Goal: Find specific page/section: Locate a particular part of the current website

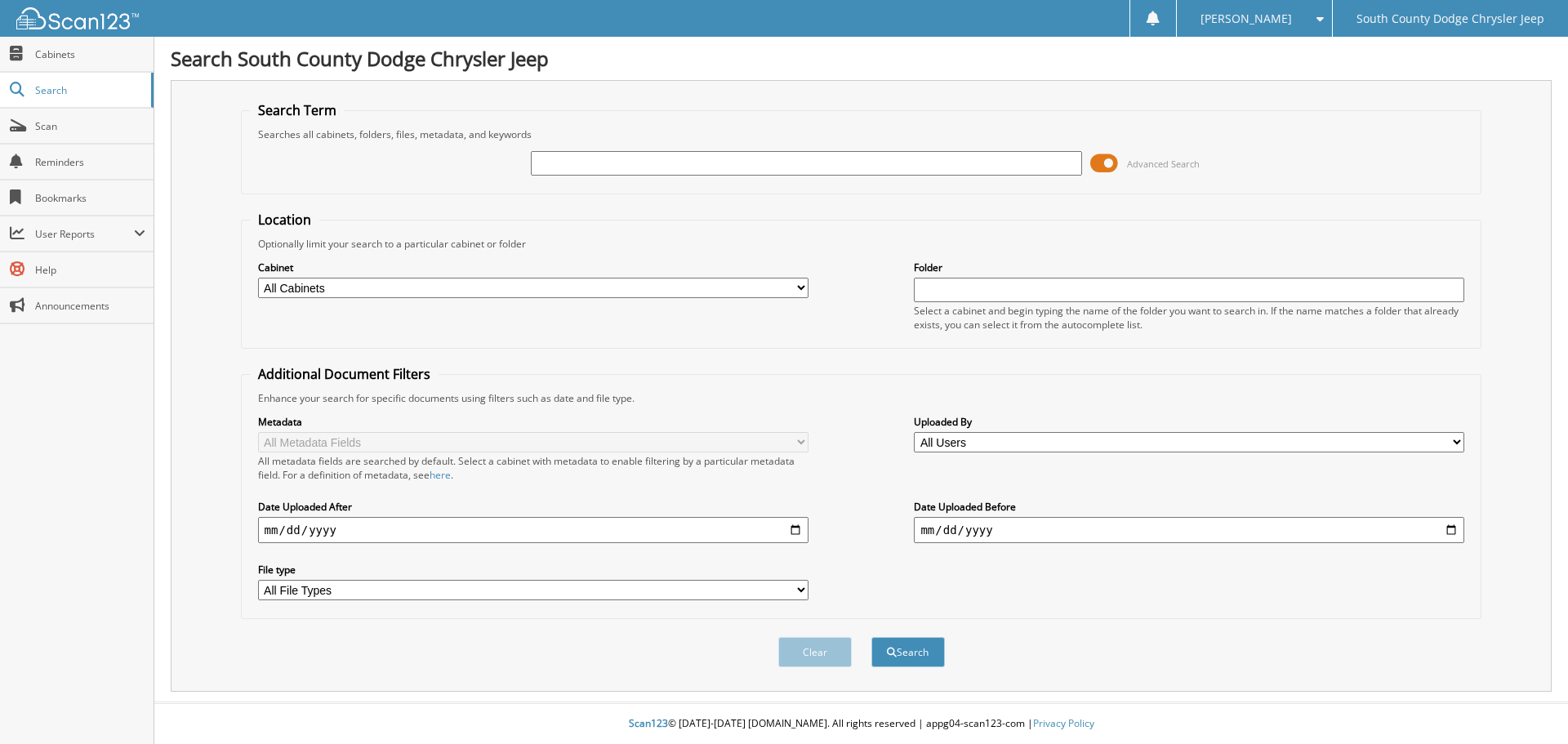
click at [925, 156] on input "text" at bounding box center [807, 163] width 551 height 24
paste input "3C6UR5HJ1HG616158"
type input "3C6UR5HJ1HG616158"
click at [871, 637] on button "Search" at bounding box center [908, 652] width 73 height 30
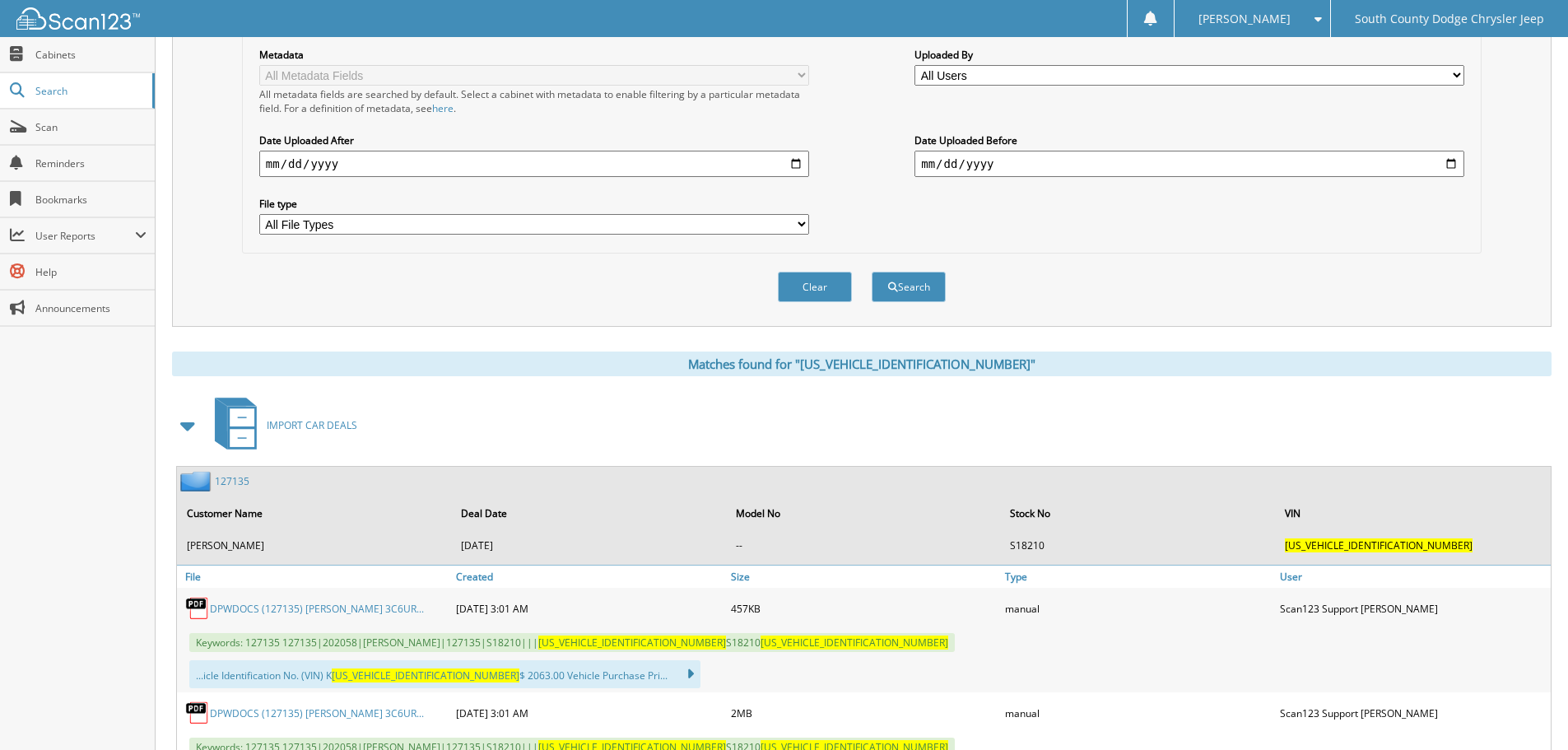
scroll to position [412, 0]
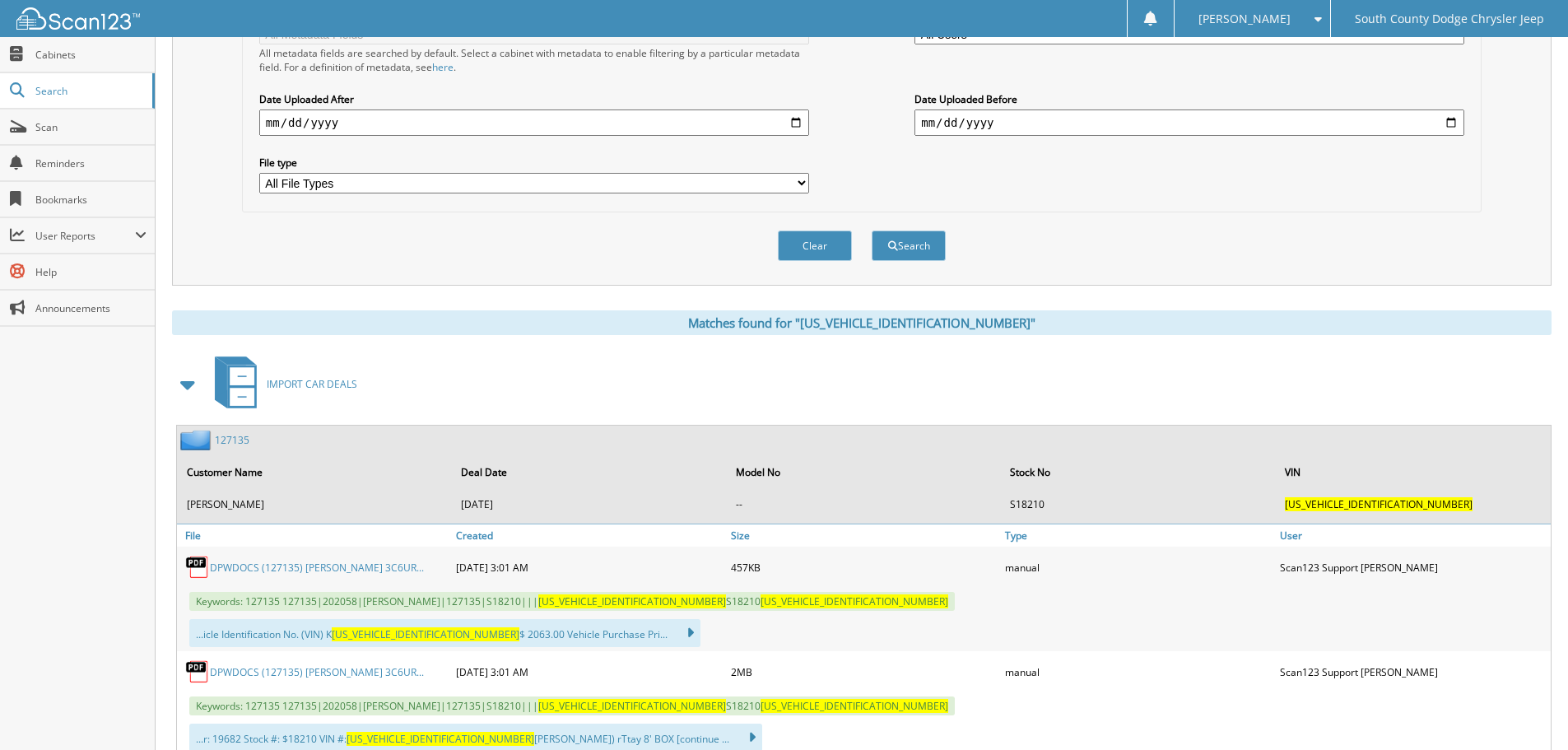
click at [230, 443] on link "127135" at bounding box center [232, 440] width 34 height 14
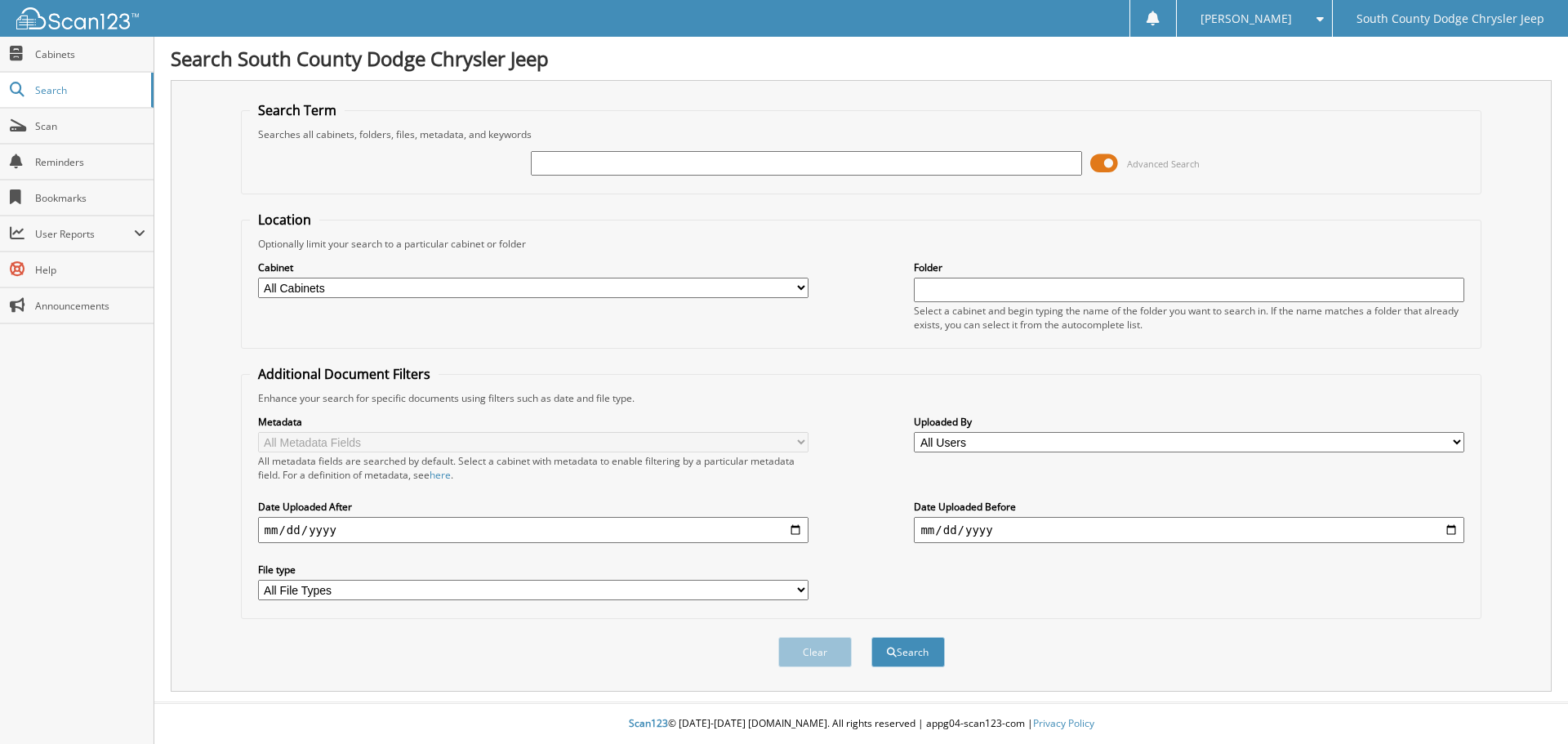
click at [886, 161] on input "text" at bounding box center [807, 163] width 551 height 24
paste input "1C4PJLLB8KD444412"
type input "1C4PJLLB8KD444412"
click at [871, 637] on button "Search" at bounding box center [908, 652] width 73 height 30
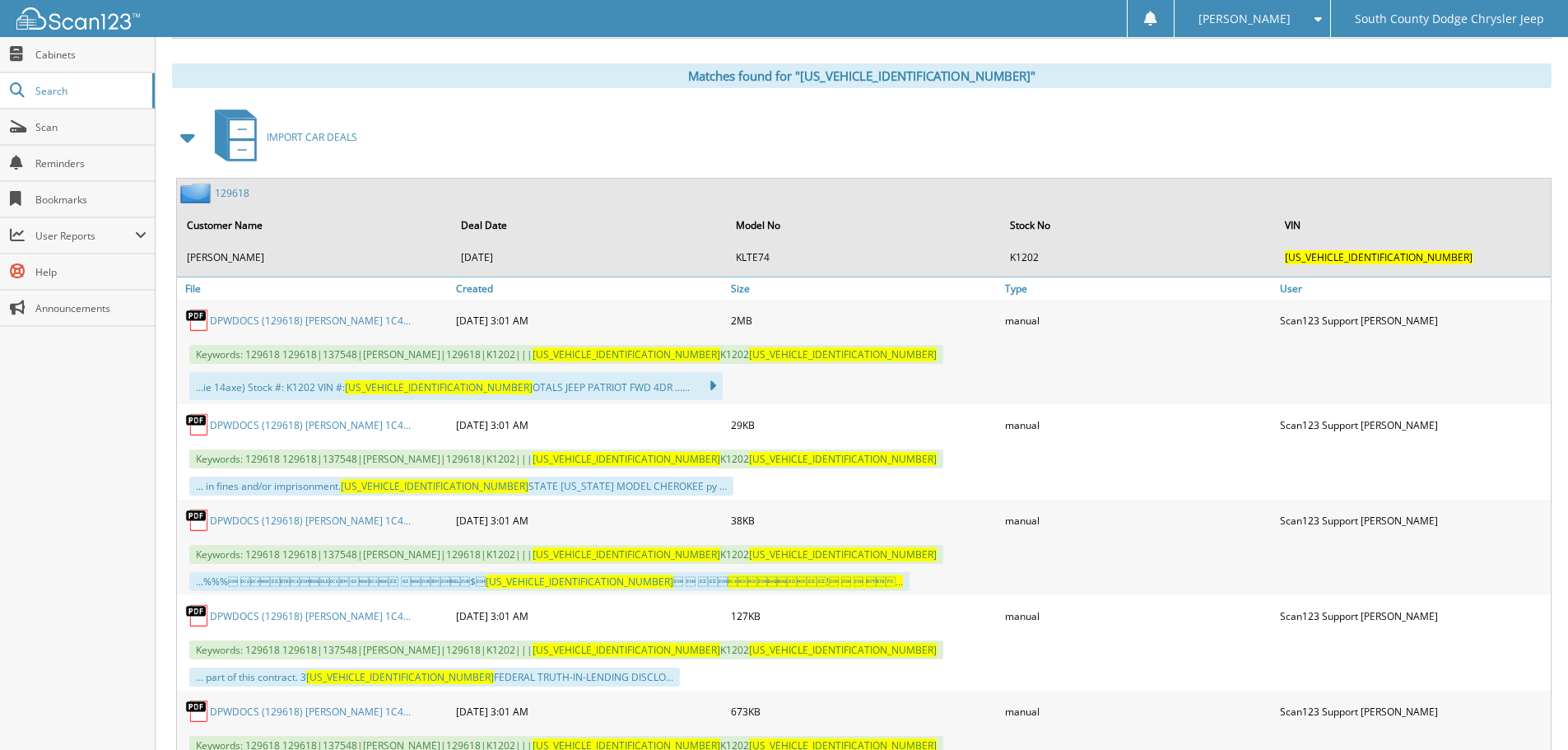
scroll to position [329, 0]
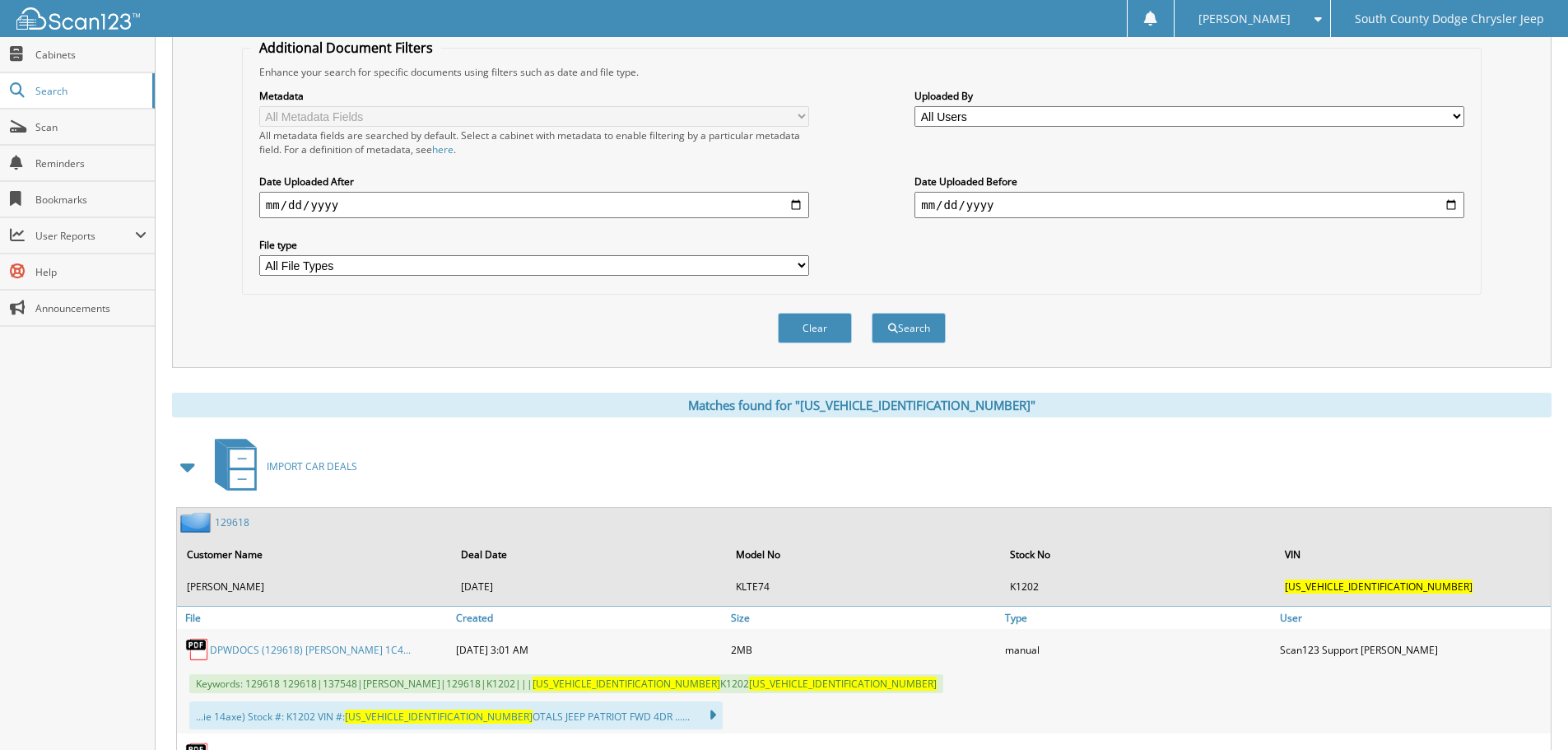
click at [230, 523] on link "129618" at bounding box center [232, 523] width 34 height 14
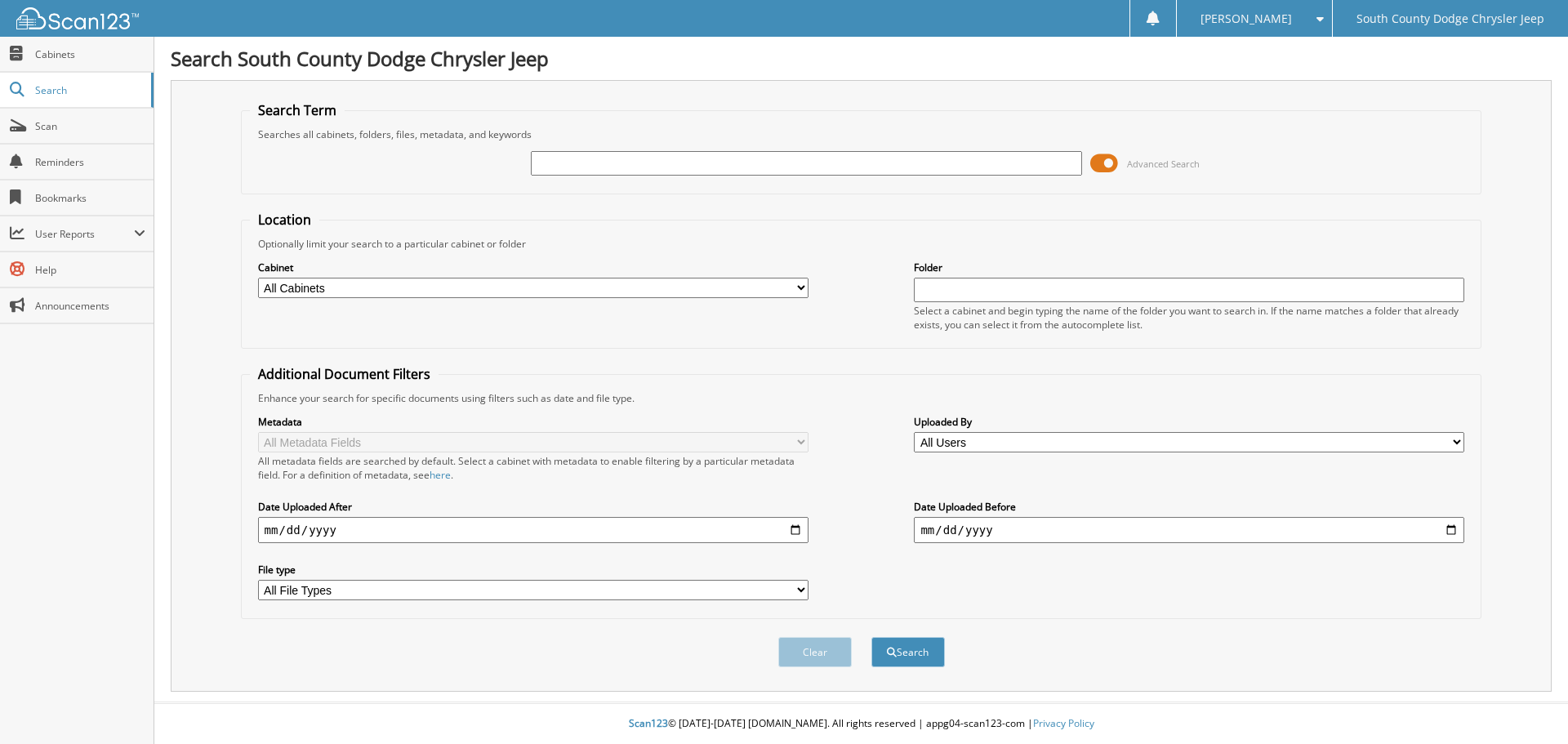
click at [624, 152] on input "text" at bounding box center [807, 163] width 551 height 24
paste input "[US_VEHICLE_IDENTIFICATION_NUMBER]"
type input "[US_VEHICLE_IDENTIFICATION_NUMBER]"
click at [871, 637] on button "Search" at bounding box center [908, 652] width 73 height 30
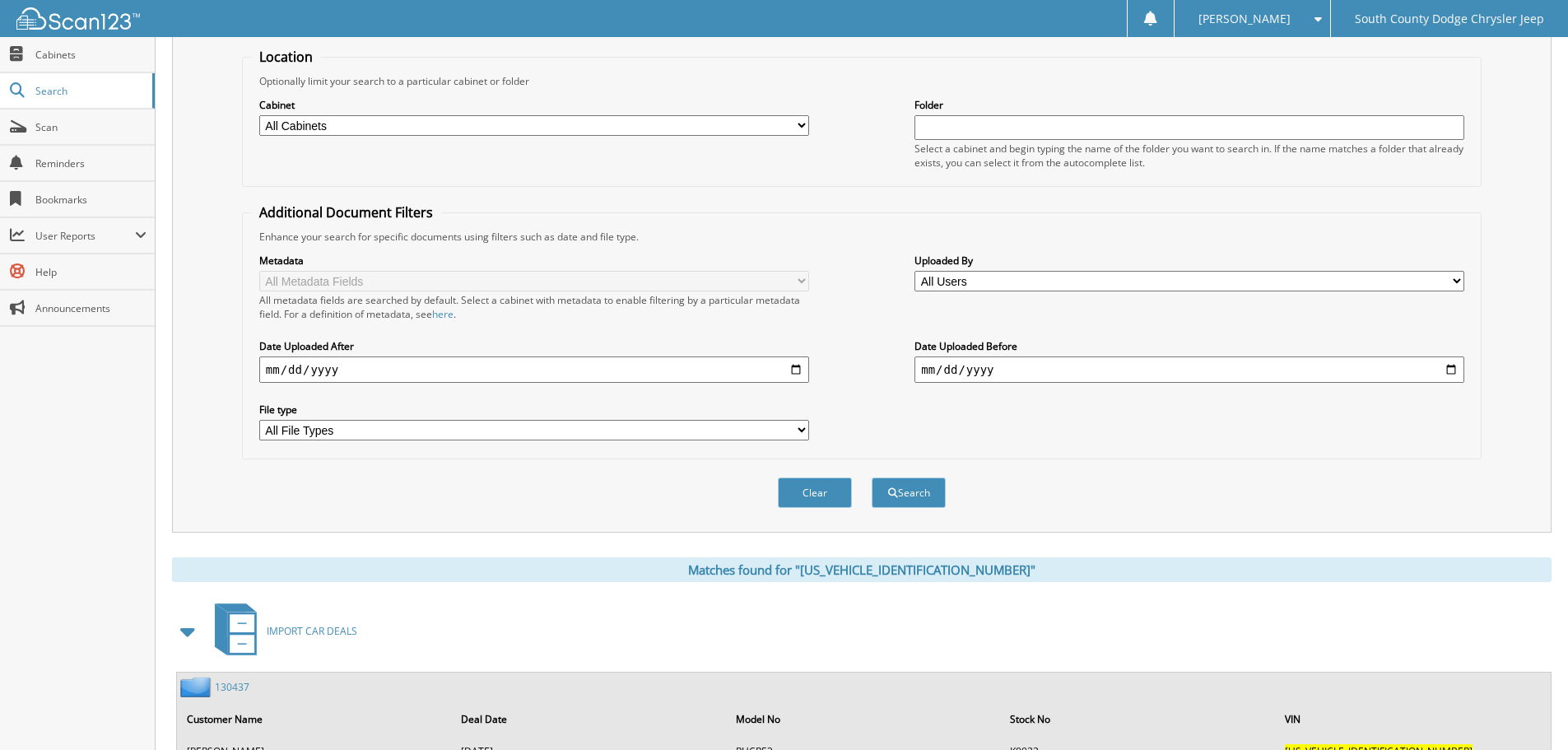
scroll to position [247, 0]
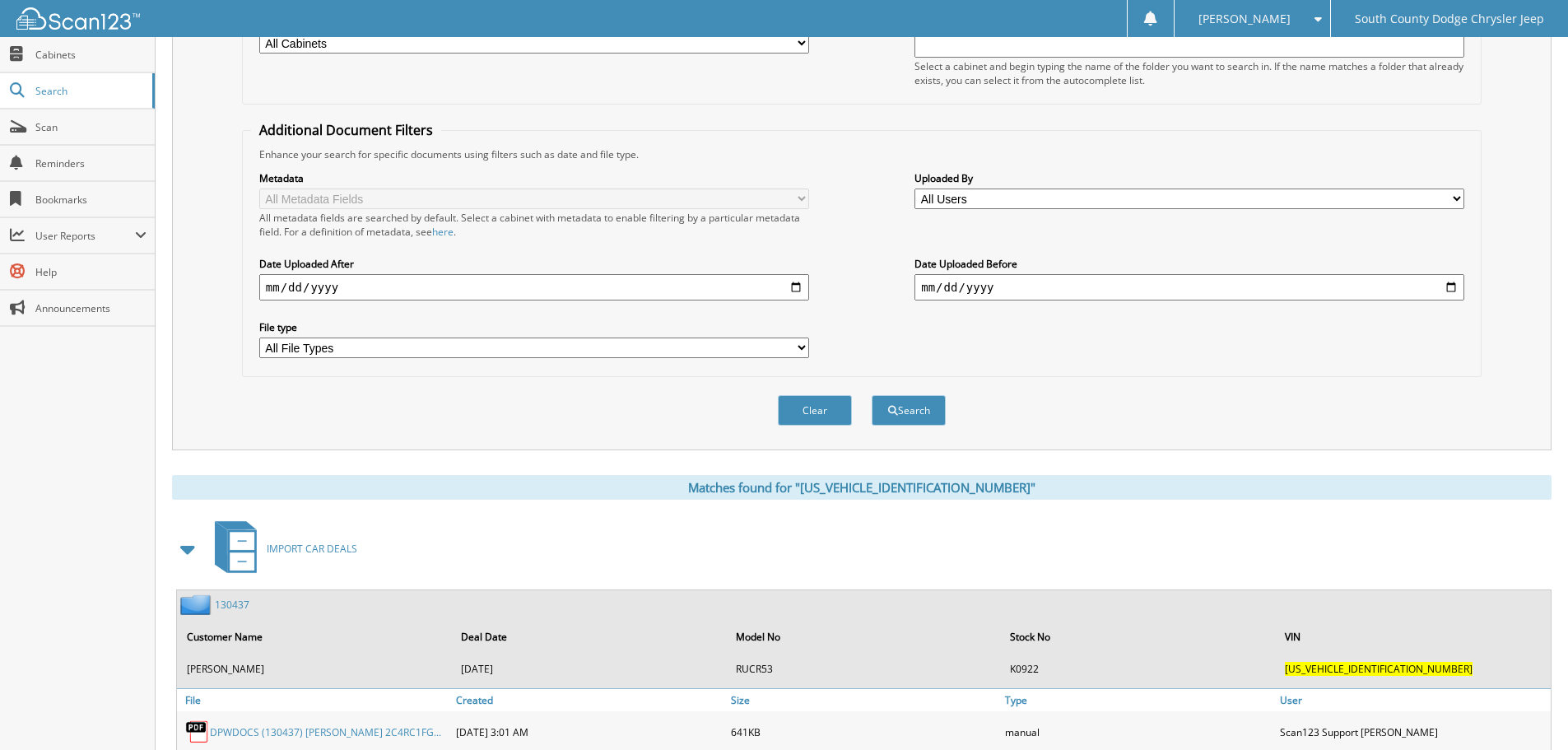
click at [239, 602] on link "130437" at bounding box center [232, 605] width 34 height 14
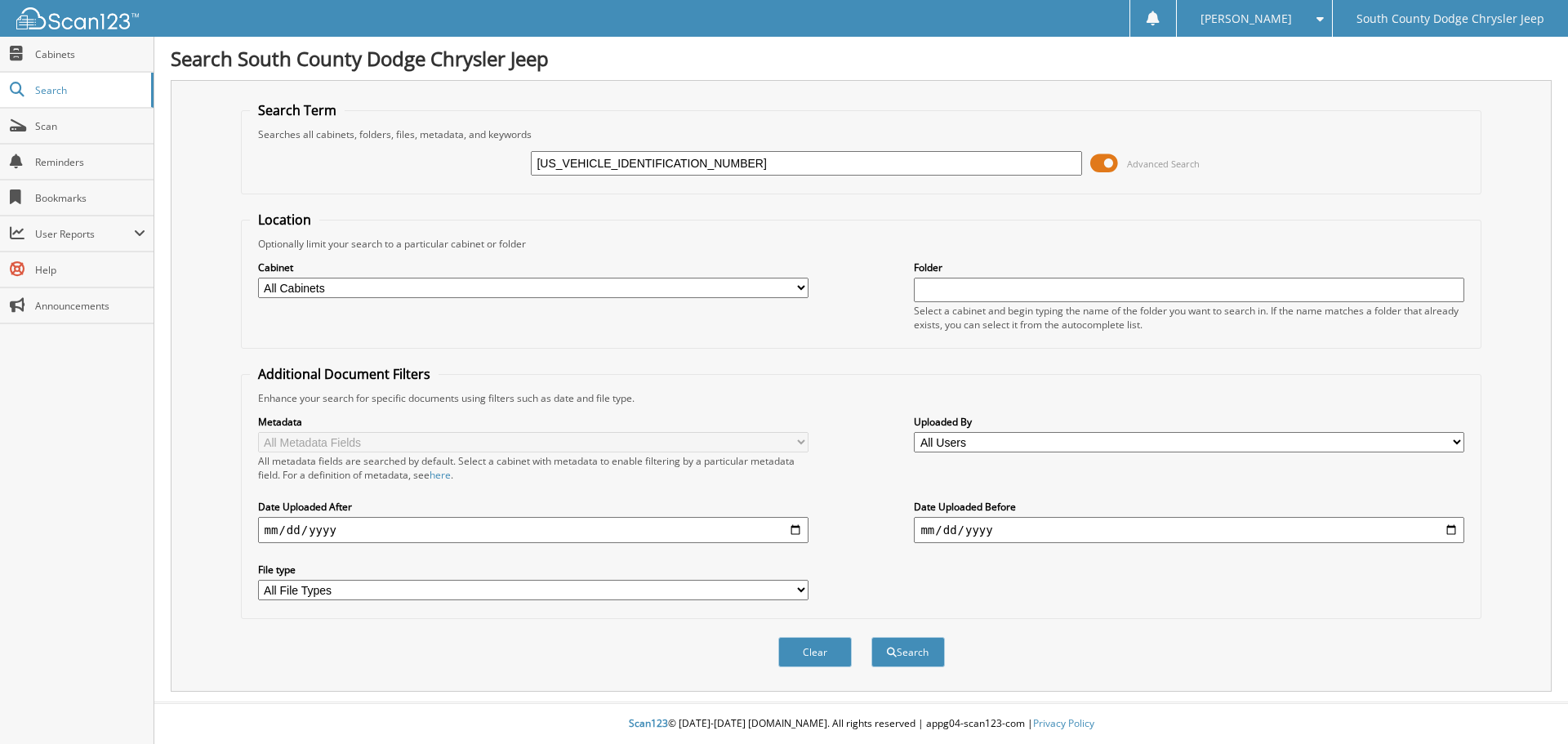
type input "[US_VEHICLE_IDENTIFICATION_NUMBER]\"
click at [871, 637] on button "Search" at bounding box center [908, 652] width 73 height 30
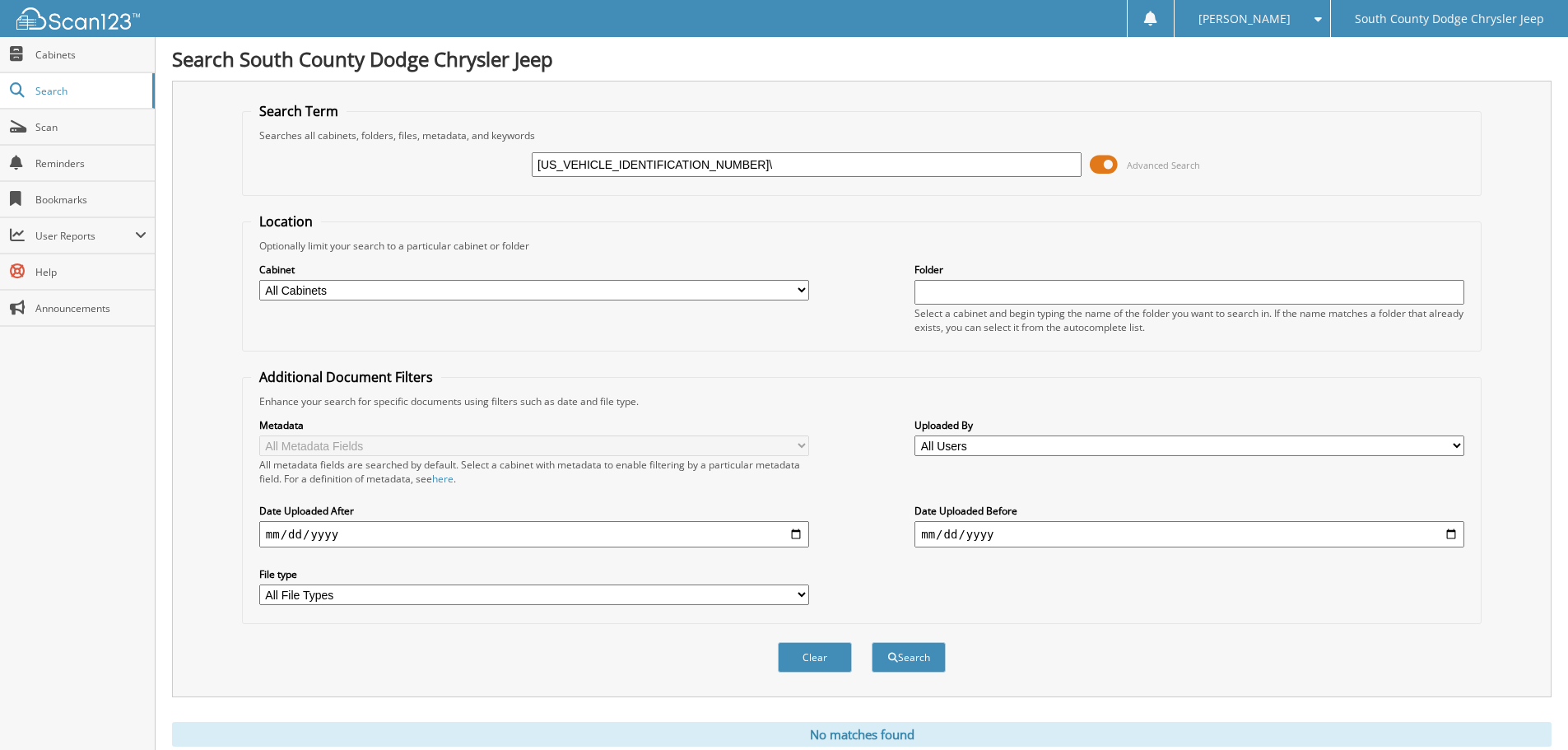
click at [806, 170] on input "[US_VEHICLE_IDENTIFICATION_NUMBER]\" at bounding box center [807, 164] width 550 height 24
type input "[US_VEHICLE_IDENTIFICATION_NUMBER]"
click at [871, 642] on button "Search" at bounding box center [908, 657] width 74 height 31
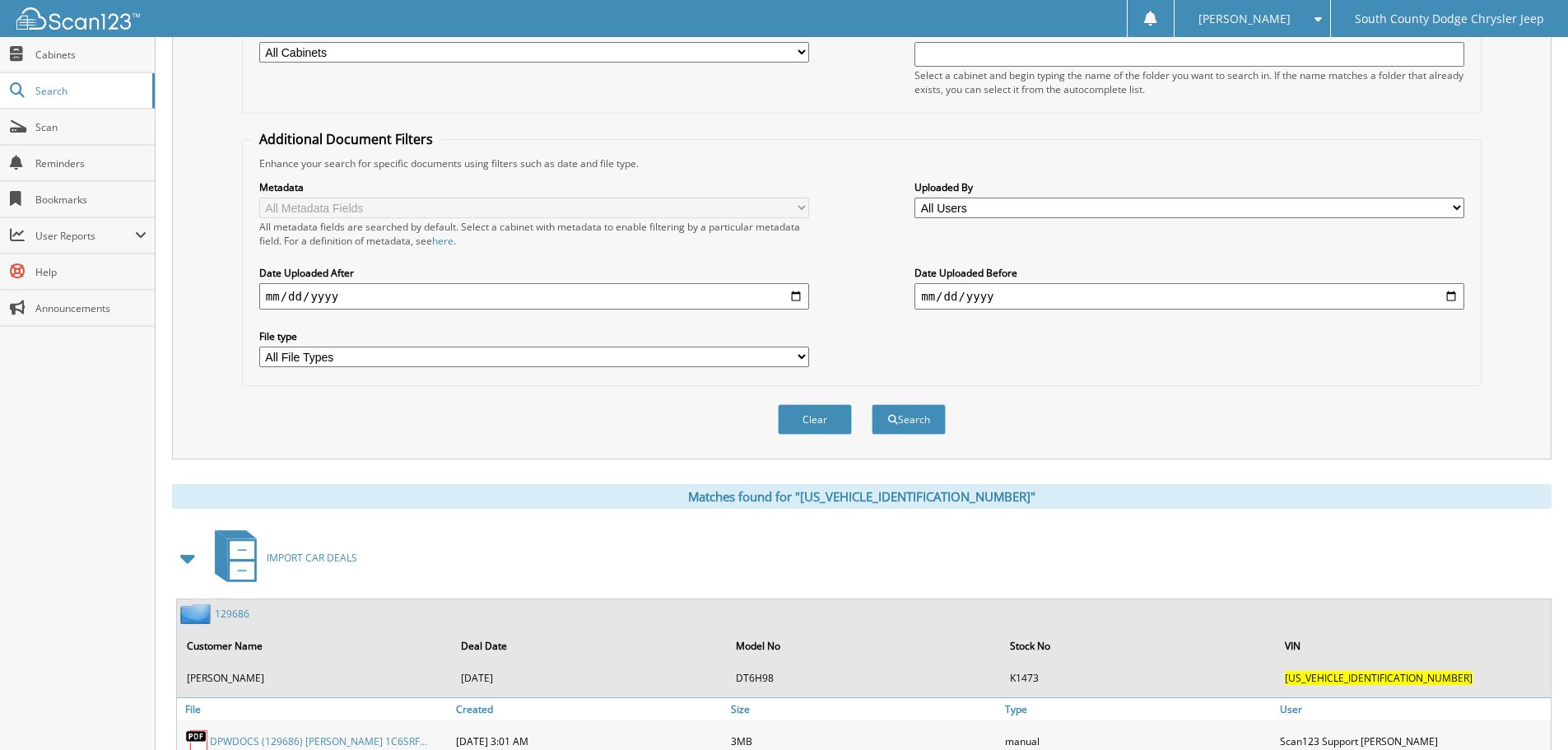
scroll to position [247, 0]
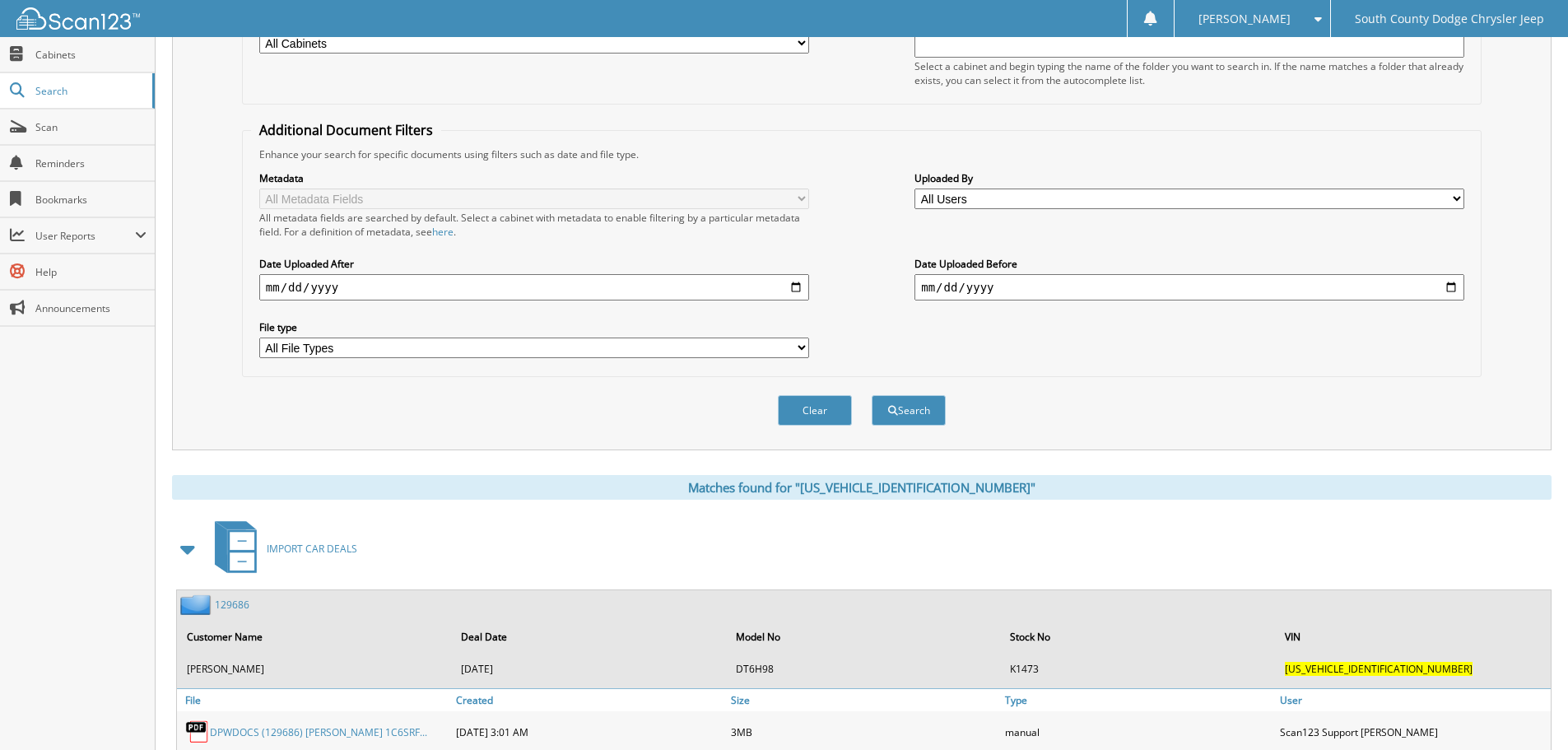
click at [232, 606] on link "129686" at bounding box center [232, 605] width 34 height 14
